Goal: Find specific page/section: Find specific page/section

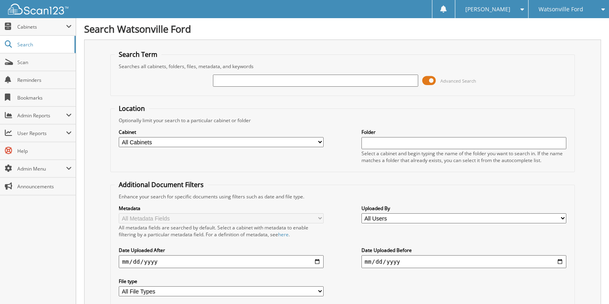
click at [302, 78] on input "text" at bounding box center [315, 80] width 205 height 12
type input "ft251151a"
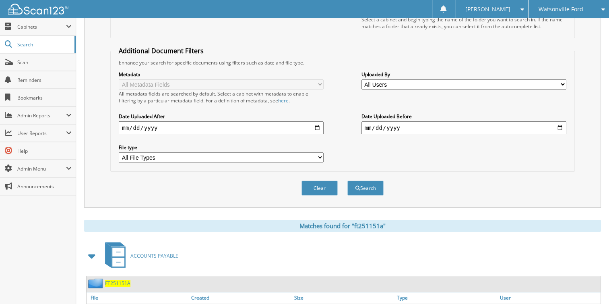
scroll to position [242, 0]
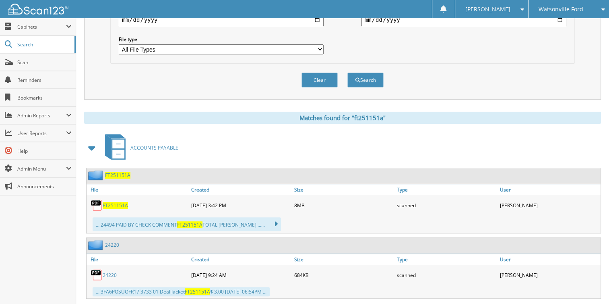
click at [114, 202] on span "FT251151A" at bounding box center [115, 205] width 25 height 7
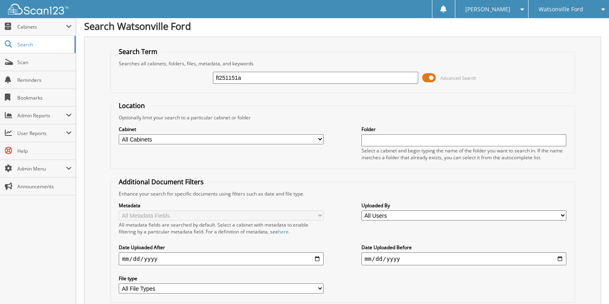
scroll to position [0, 0]
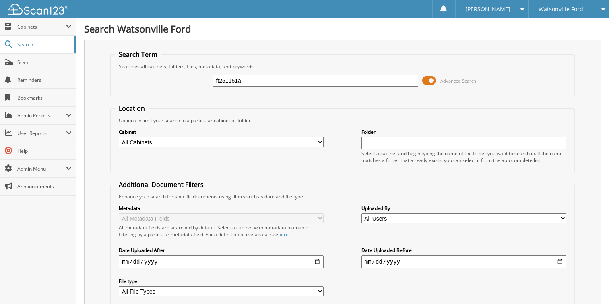
drag, startPoint x: 243, startPoint y: 78, endPoint x: 106, endPoint y: 61, distance: 138.3
click at [106, 61] on div "Search Term Searches all cabinets, folders, files, metadata, and keywords ft251…" at bounding box center [342, 190] width 517 height 302
type input "46637"
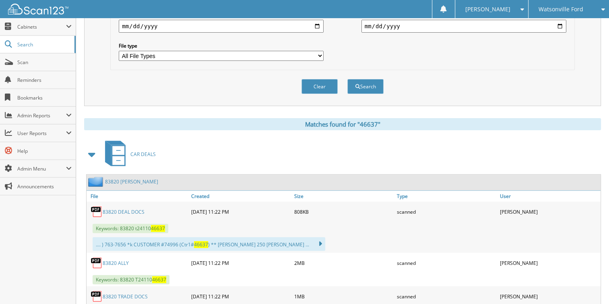
scroll to position [242, 0]
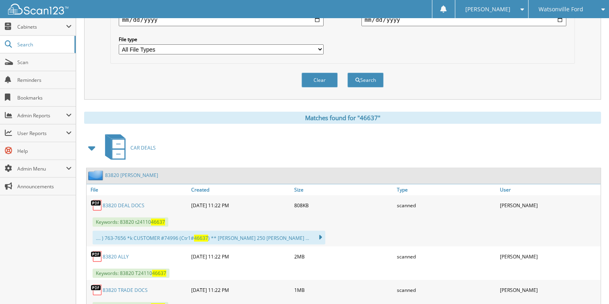
click at [92, 140] on span at bounding box center [92, 147] width 11 height 14
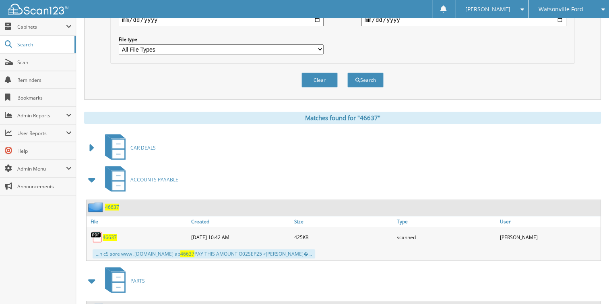
click at [107, 233] on span "46637" at bounding box center [110, 236] width 14 height 7
click at [580, 12] on div "Watsonville Ford" at bounding box center [569, 9] width 72 height 18
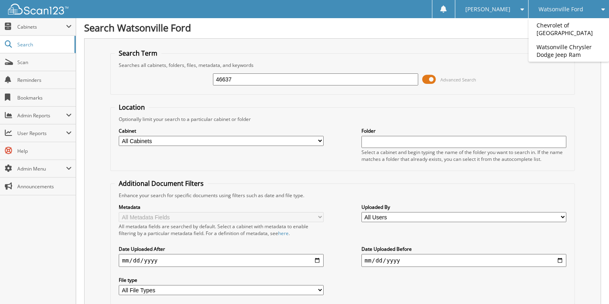
scroll to position [0, 0]
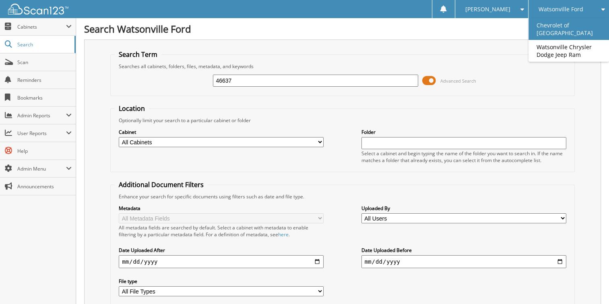
click at [561, 27] on link "Chevrolet of [GEOGRAPHIC_DATA]" at bounding box center [569, 29] width 81 height 22
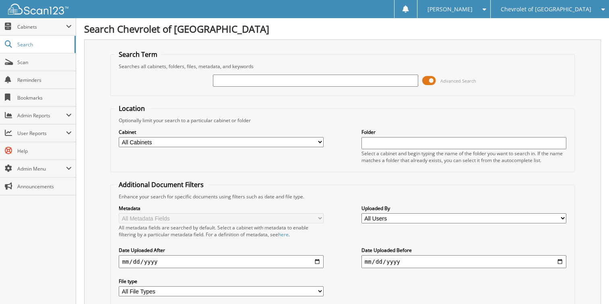
click at [231, 80] on input "text" at bounding box center [315, 80] width 205 height 12
type input "81264"
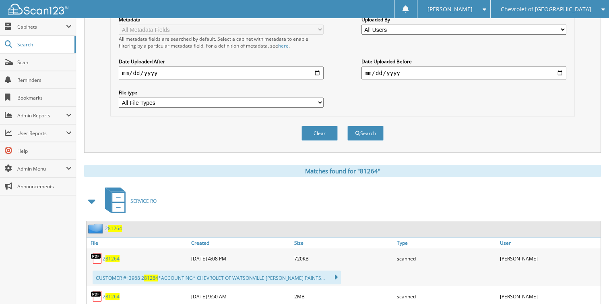
scroll to position [201, 0]
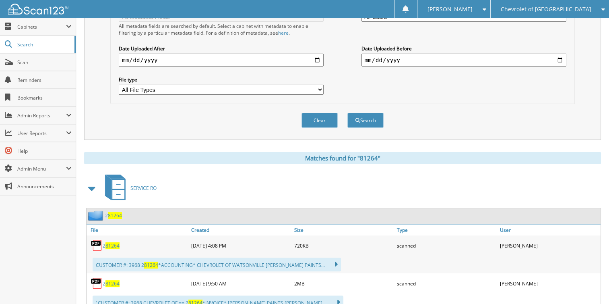
click at [91, 182] on span at bounding box center [92, 188] width 11 height 14
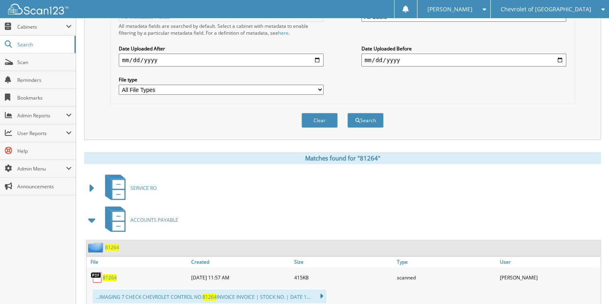
click at [105, 274] on span "81264" at bounding box center [110, 277] width 14 height 7
click at [551, 9] on span "Chevrolet of [GEOGRAPHIC_DATA]" at bounding box center [546, 9] width 91 height 5
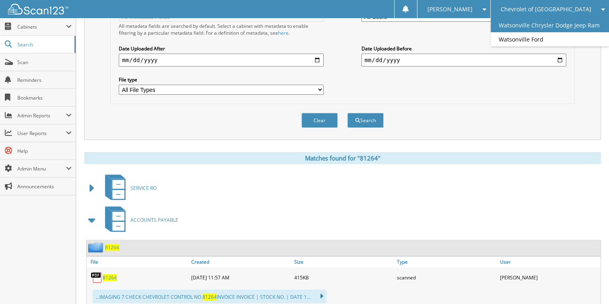
click at [543, 25] on link "Watsonville Chrysler Dodge Jeep Ram" at bounding box center [550, 25] width 118 height 14
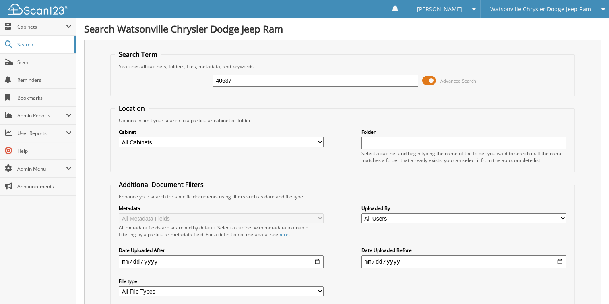
type input "40637"
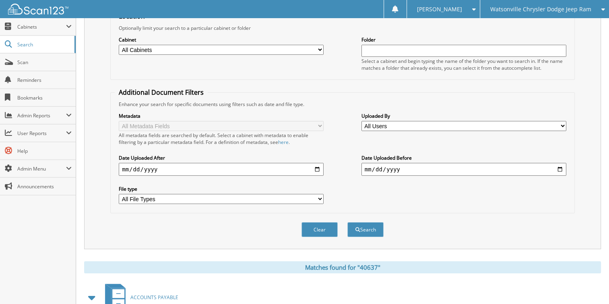
scroll to position [201, 0]
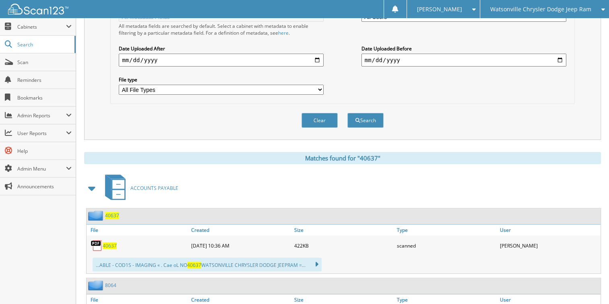
click at [111, 242] on span "40637" at bounding box center [110, 245] width 14 height 7
